Goal: Task Accomplishment & Management: Use online tool/utility

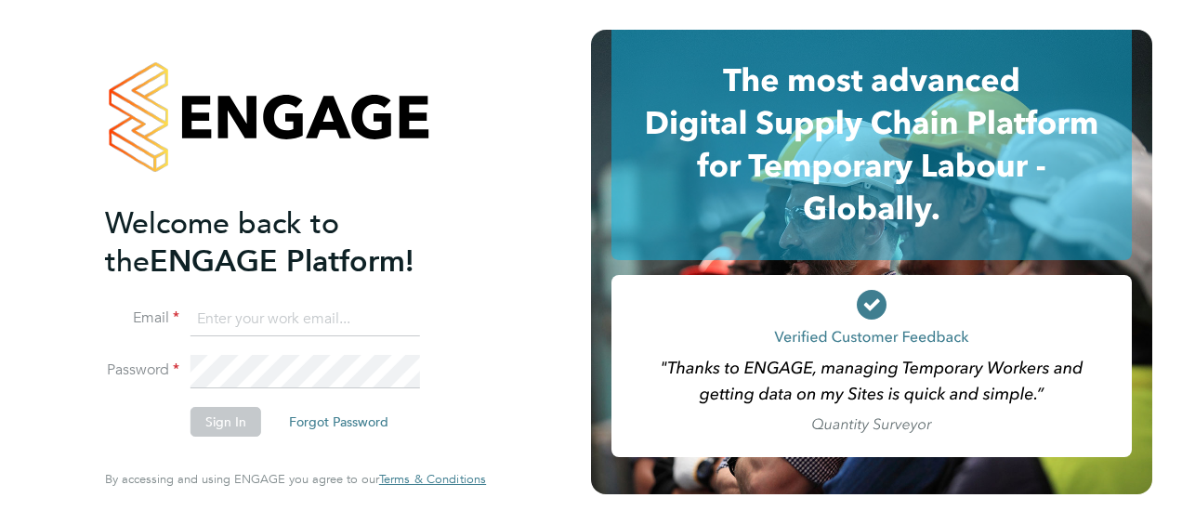
type input "[PERSON_NAME][EMAIL_ADDRESS][DOMAIN_NAME]"
click at [228, 431] on button "Sign In" at bounding box center [225, 422] width 71 height 30
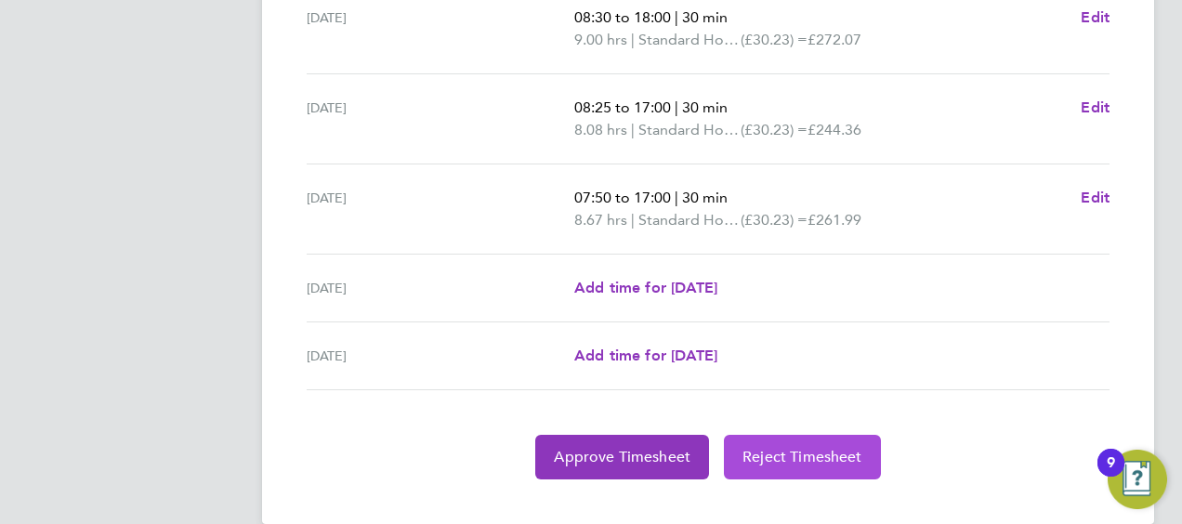
scroll to position [830, 0]
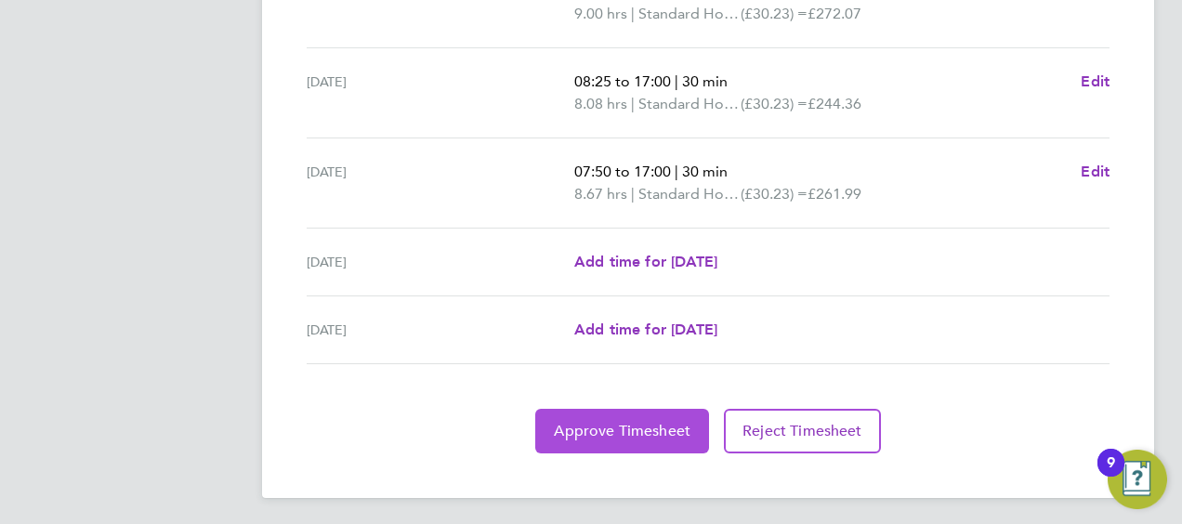
click at [638, 429] on span "Approve Timesheet" at bounding box center [622, 431] width 137 height 19
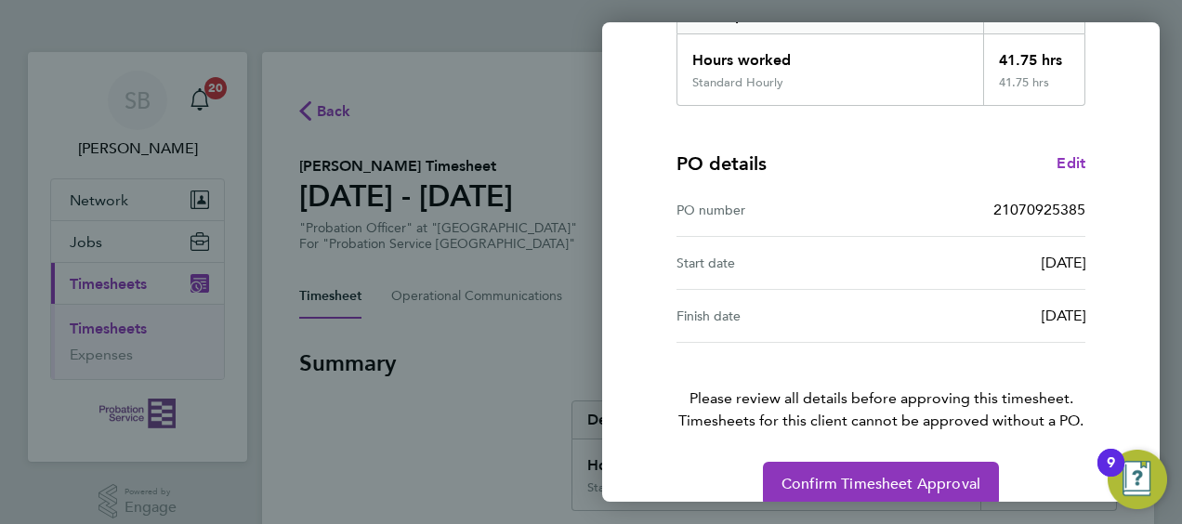
scroll to position [364, 0]
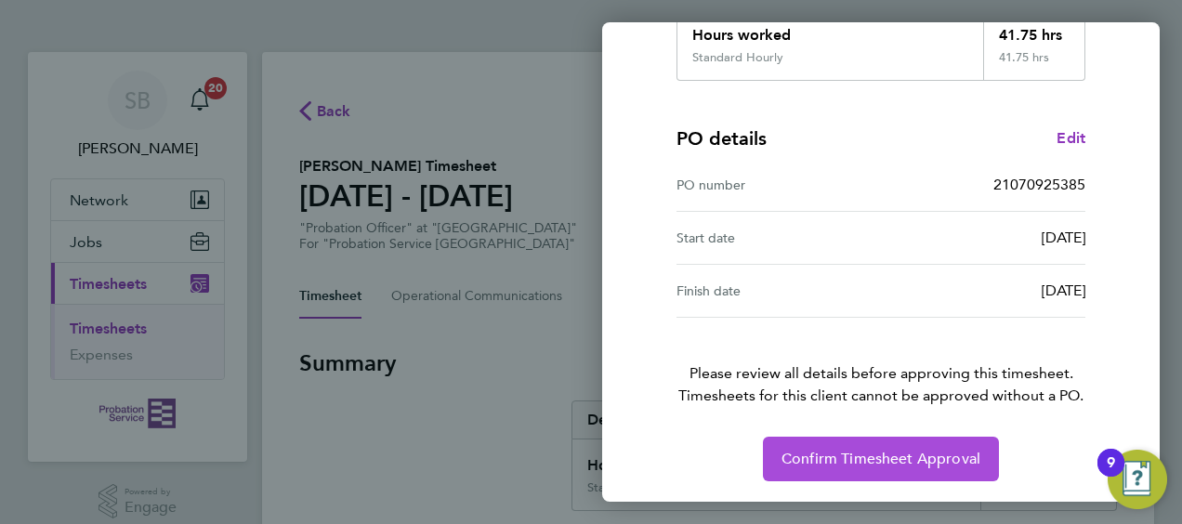
click at [846, 446] on button "Confirm Timesheet Approval" at bounding box center [881, 459] width 236 height 45
